Goal: Transaction & Acquisition: Purchase product/service

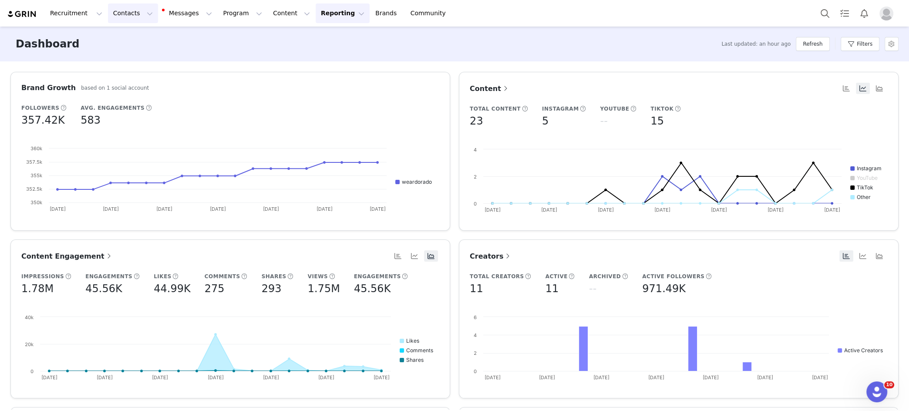
click at [138, 13] on button "Contacts Contacts" at bounding box center [133, 13] width 50 height 20
click at [132, 50] on p "Prospects" at bounding box center [123, 54] width 29 height 9
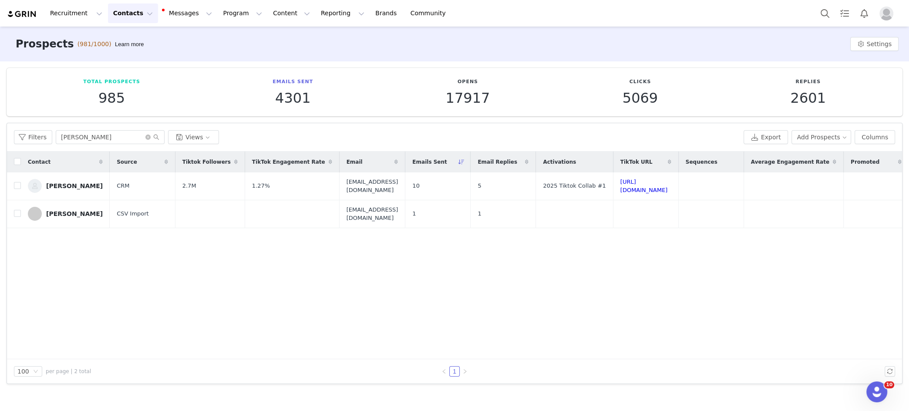
click at [138, 10] on button "Contacts Contacts" at bounding box center [133, 13] width 50 height 20
click at [135, 71] on p "Applicants" at bounding box center [125, 70] width 32 height 9
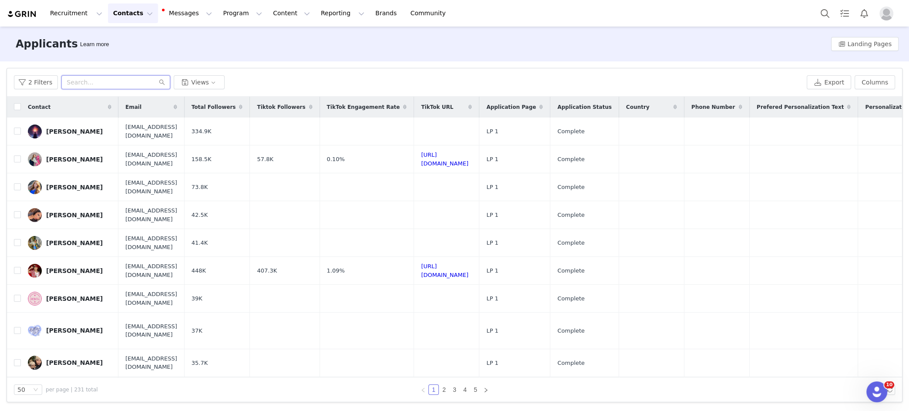
drag, startPoint x: 110, startPoint y: 84, endPoint x: 105, endPoint y: 85, distance: 4.8
click at [110, 85] on input "text" at bounding box center [115, 82] width 109 height 14
paste input "[EMAIL_ADDRESS][DOMAIN_NAME]"
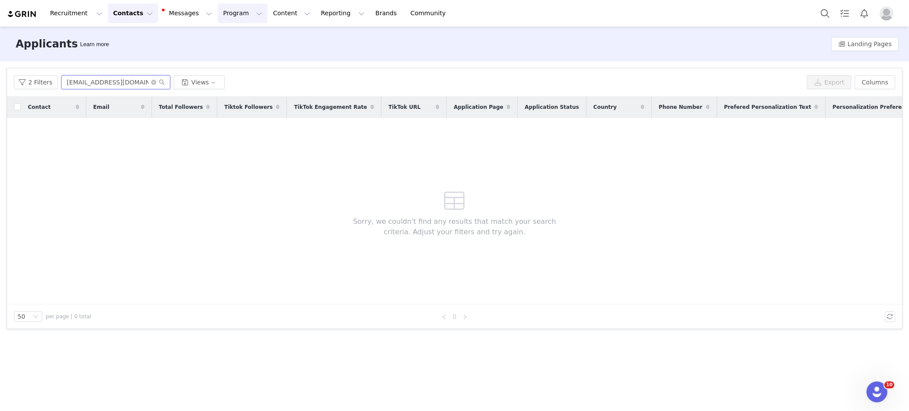
type input "[EMAIL_ADDRESS][DOMAIN_NAME]"
click at [152, 81] on icon "icon: close-circle" at bounding box center [153, 82] width 5 height 5
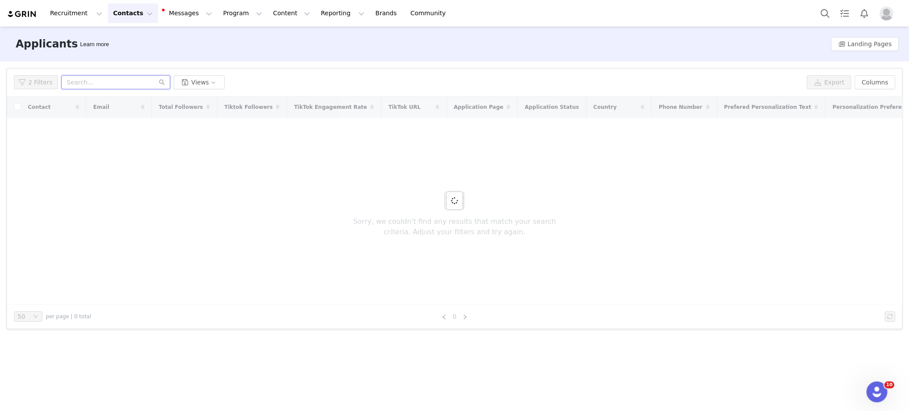
click at [113, 84] on input "text" at bounding box center [115, 82] width 109 height 14
drag, startPoint x: 445, startPoint y: 87, endPoint x: 568, endPoint y: 79, distance: 123.0
click at [446, 87] on div "2 Filters Views" at bounding box center [408, 82] width 789 height 14
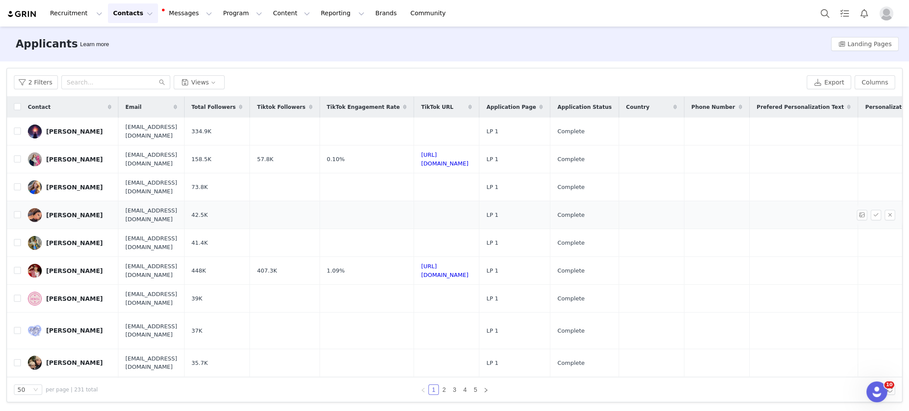
click at [208, 211] on span "42.5K" at bounding box center [200, 215] width 16 height 9
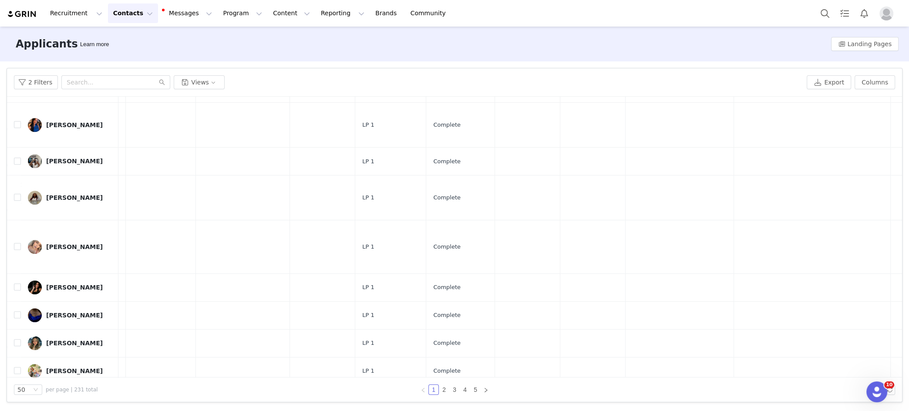
scroll to position [679, 0]
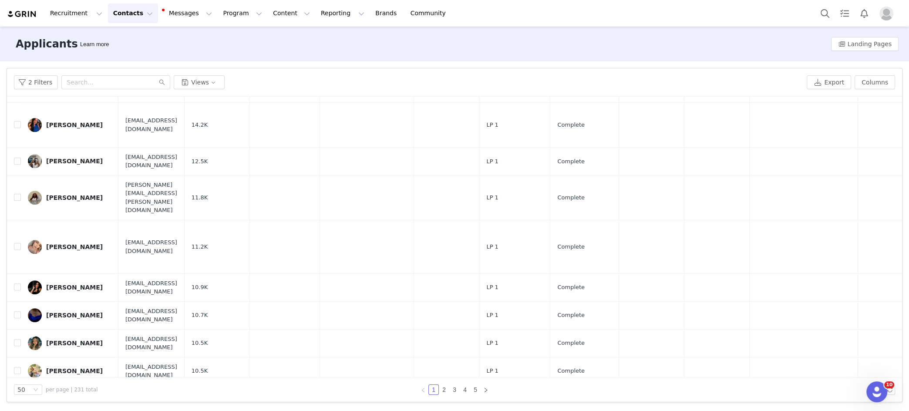
checkbox input "true"
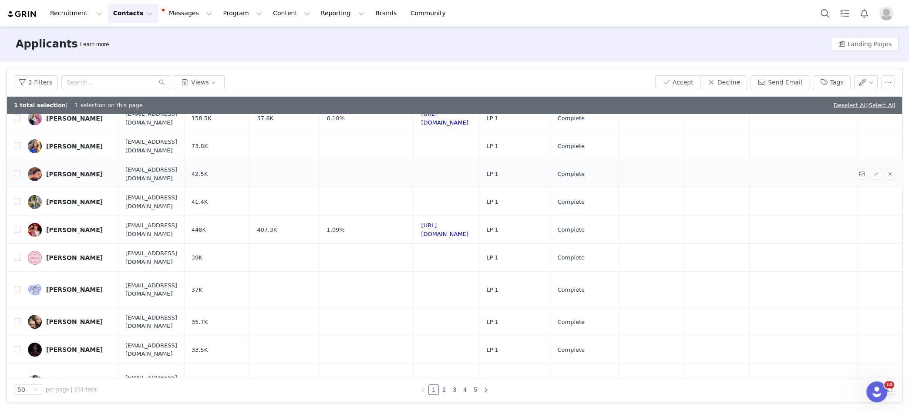
scroll to position [0, 0]
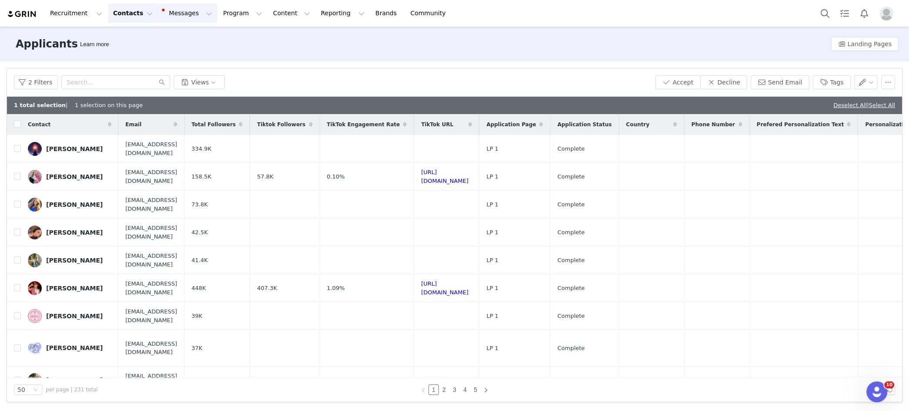
drag, startPoint x: 161, startPoint y: 12, endPoint x: 168, endPoint y: 24, distance: 13.8
click at [161, 13] on button "Messages Messages" at bounding box center [187, 13] width 59 height 20
click at [171, 50] on div "Inbox 6" at bounding box center [170, 54] width 28 height 9
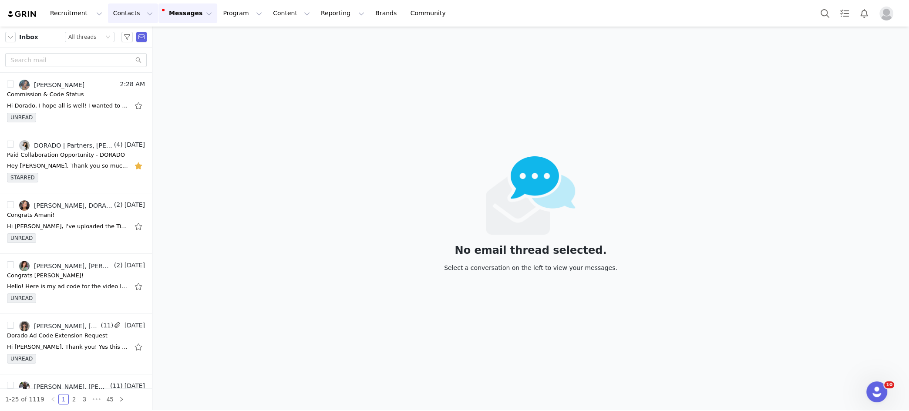
click at [133, 7] on button "Contacts Contacts" at bounding box center [133, 13] width 50 height 20
click at [76, 14] on button "Recruitment Recruitment" at bounding box center [76, 13] width 63 height 20
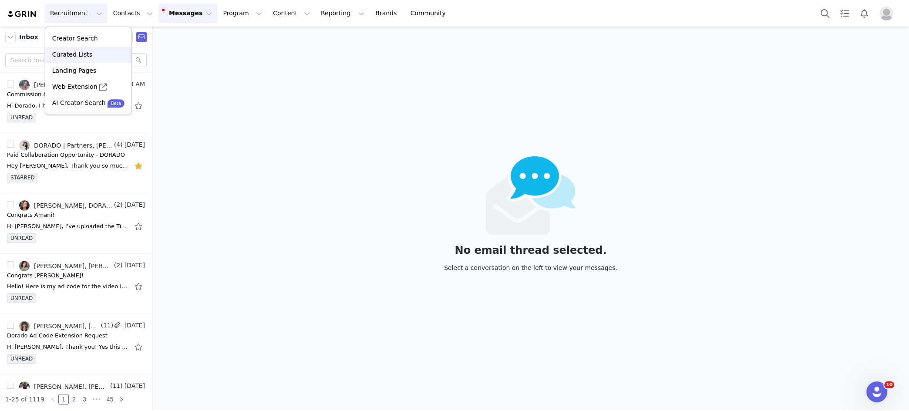
click at [77, 53] on p "Curated Lists" at bounding box center [72, 54] width 40 height 9
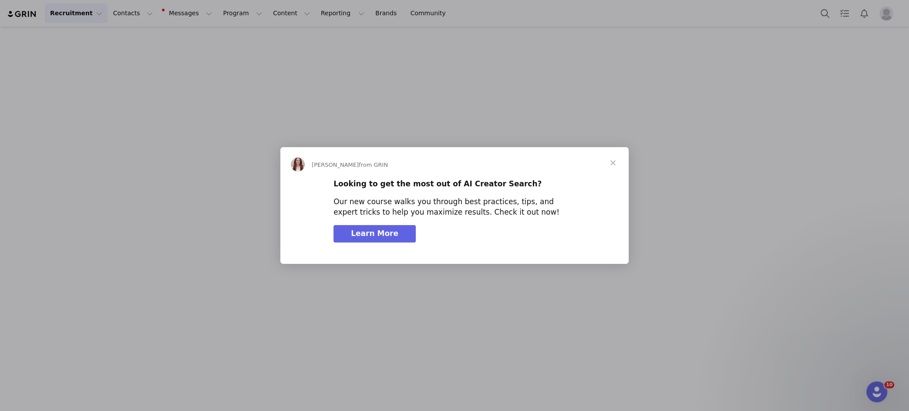
click at [610, 165] on span "Close" at bounding box center [612, 162] width 31 height 31
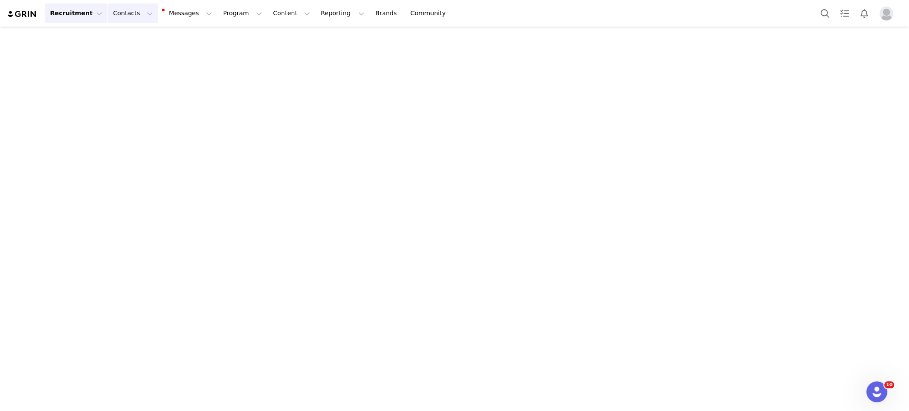
click at [146, 17] on button "Contacts Contacts" at bounding box center [133, 13] width 50 height 20
click at [141, 40] on div "Creators" at bounding box center [136, 38] width 58 height 9
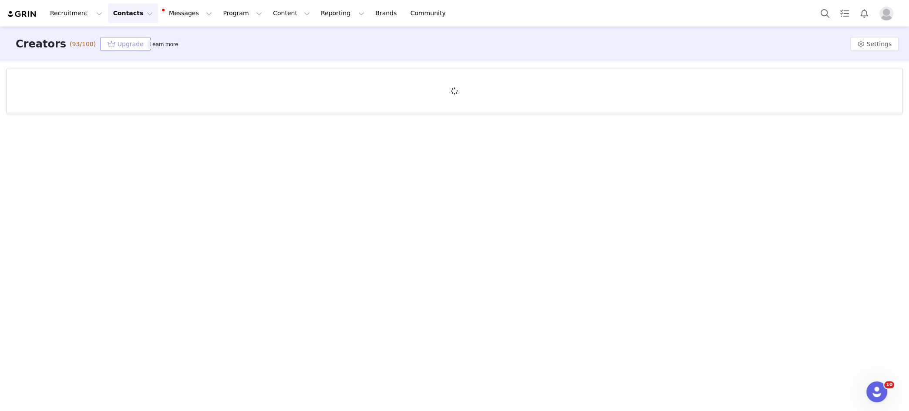
click at [112, 42] on button "Upgrade" at bounding box center [125, 44] width 51 height 14
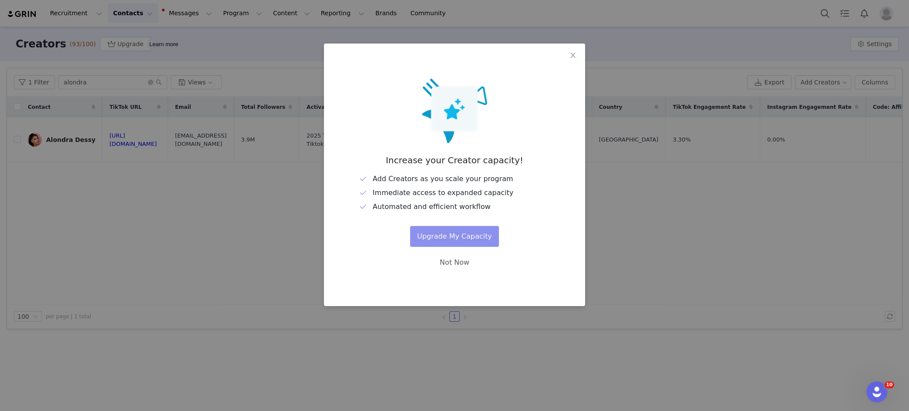
click at [456, 239] on button "Upgrade My Capacity" at bounding box center [454, 236] width 89 height 21
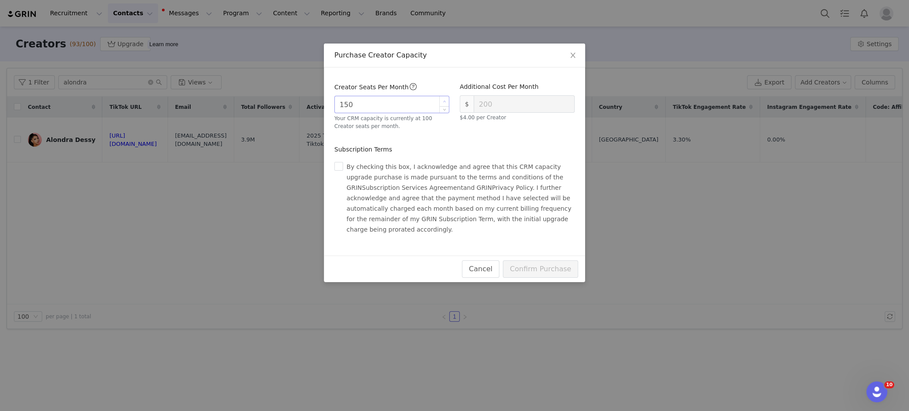
type input "200"
type input "400"
click at [444, 101] on div "We recommend upgrading your subscription tier based on the number of Creator Se…" at bounding box center [454, 161] width 261 height 188
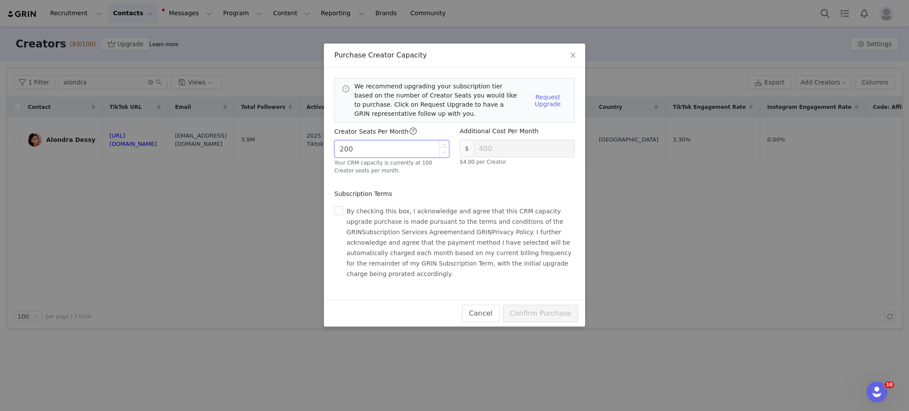
type input "150"
type input "200"
click at [446, 152] on div "We recommend upgrading your subscription tier based on the number of Creator Se…" at bounding box center [454, 183] width 261 height 232
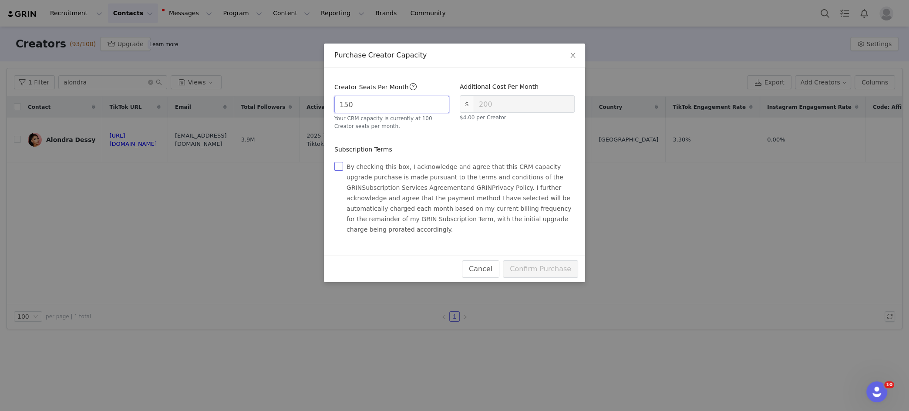
click at [342, 165] on input "checkbox" at bounding box center [338, 166] width 9 height 9
checkbox input "true"
type input "200"
type input "400"
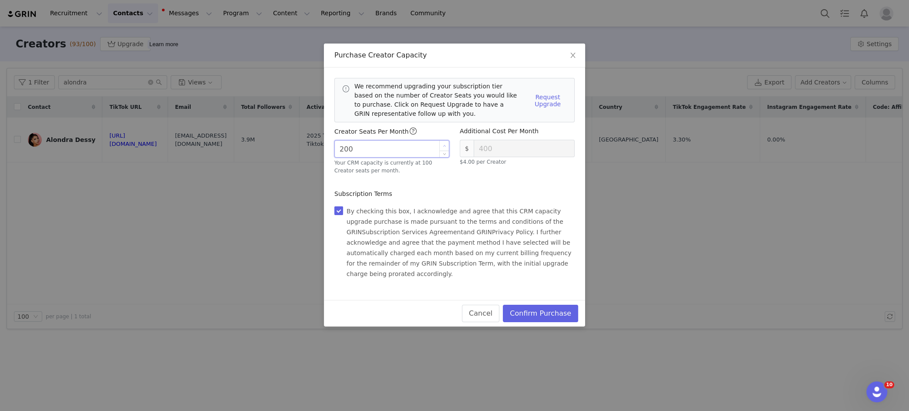
click at [443, 101] on div "We recommend upgrading your subscription tier based on the number of Creator Se…" at bounding box center [454, 183] width 261 height 232
type input "150"
type input "200"
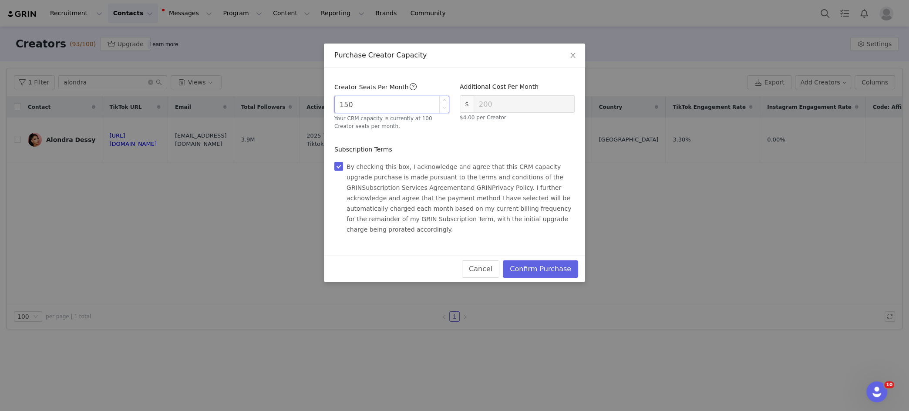
click at [445, 153] on div "We recommend upgrading your subscription tier based on the number of Creator Se…" at bounding box center [454, 161] width 261 height 188
click at [544, 260] on button "Confirm Purchase" at bounding box center [540, 268] width 75 height 17
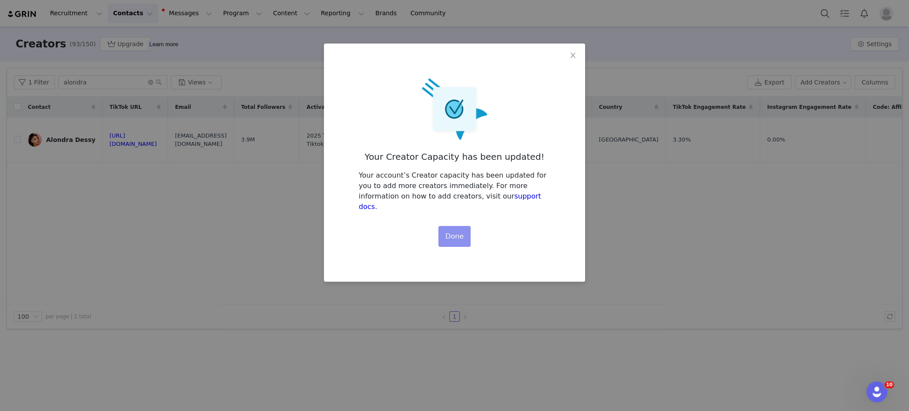
click at [452, 226] on button "Done" at bounding box center [454, 236] width 32 height 21
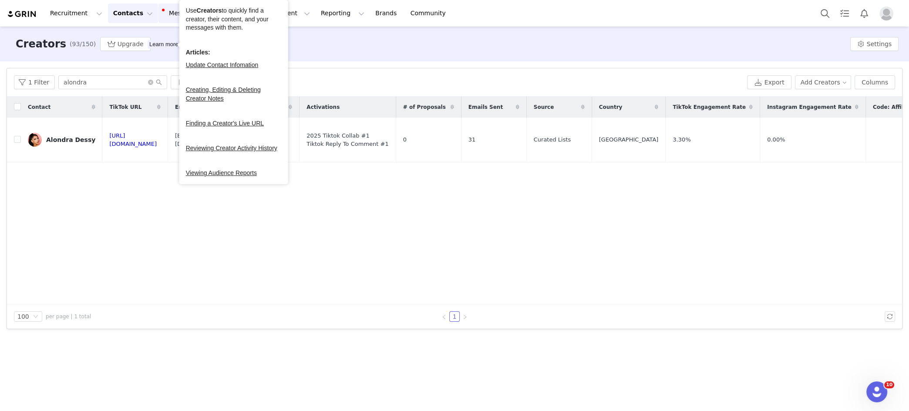
click at [168, 15] on button "Messages Messages" at bounding box center [187, 13] width 59 height 20
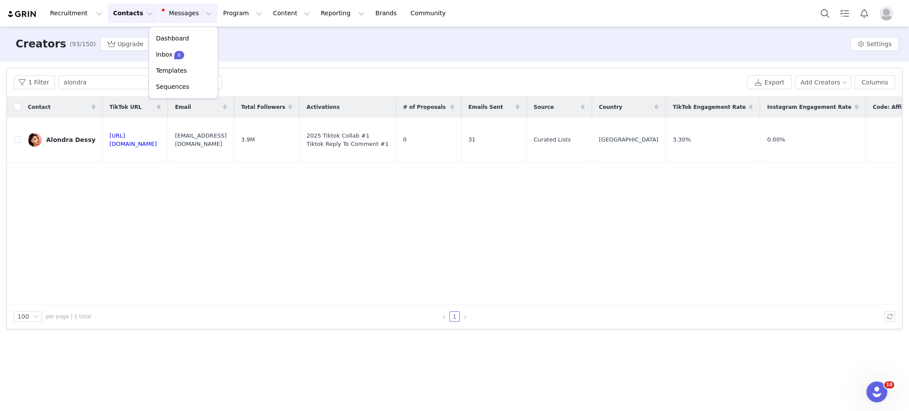
click at [135, 19] on button "Contacts Contacts" at bounding box center [133, 13] width 50 height 20
click at [125, 51] on p "Prospects" at bounding box center [123, 54] width 29 height 9
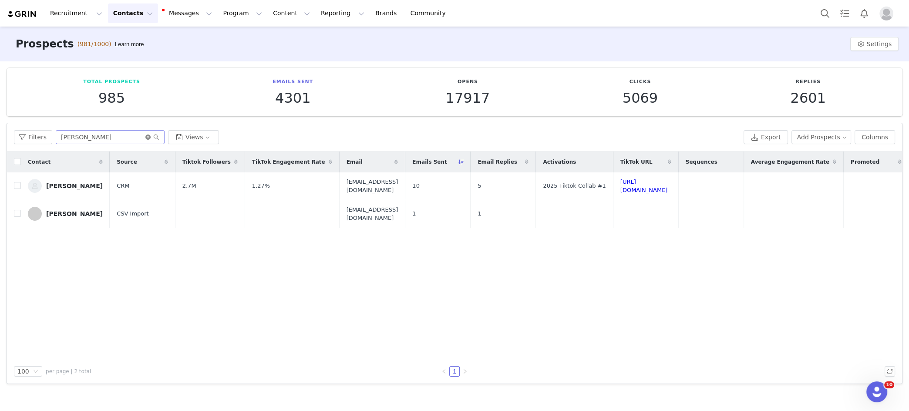
click at [146, 138] on icon "icon: close-circle" at bounding box center [147, 137] width 5 height 5
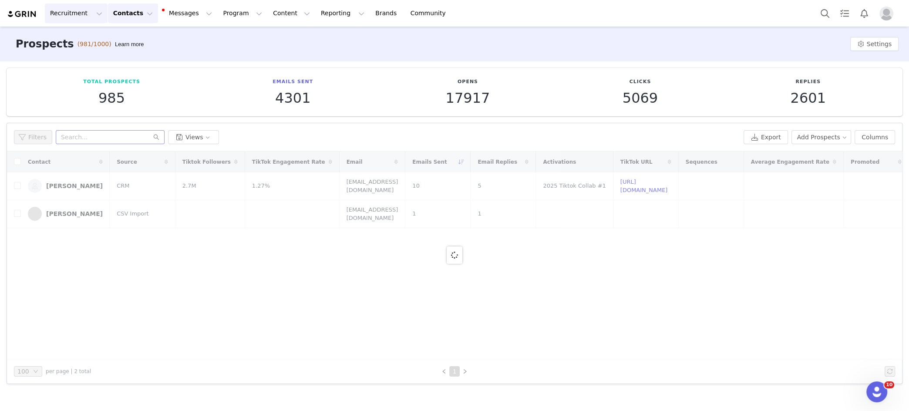
click at [76, 19] on button "Recruitment Recruitment" at bounding box center [76, 13] width 63 height 20
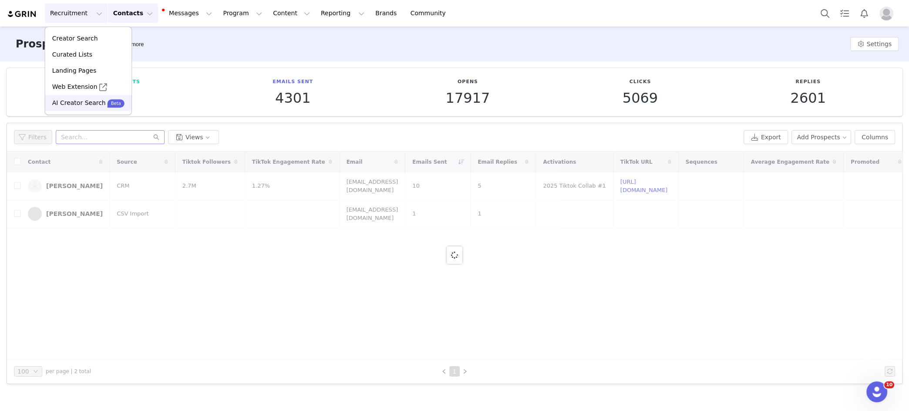
click at [78, 104] on p "AI Creator Search" at bounding box center [79, 102] width 54 height 9
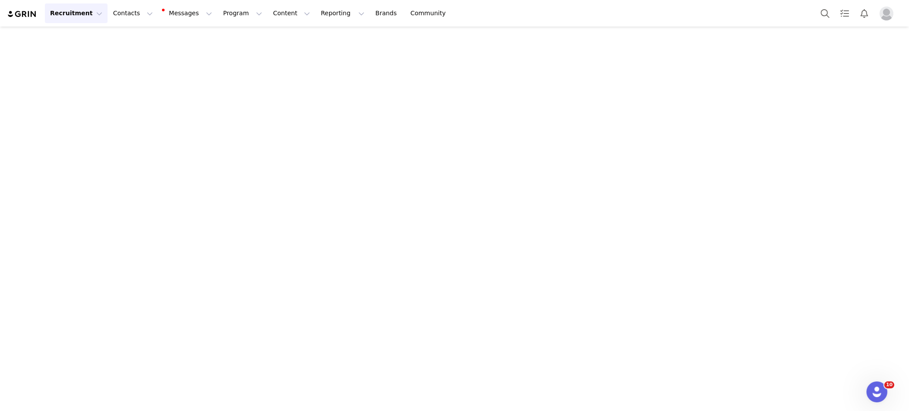
click at [165, 24] on div "Recruitment Recruitment Creator Search Curated Lists Landing Pages Web Extensio…" at bounding box center [454, 13] width 909 height 27
